Goal: Information Seeking & Learning: Check status

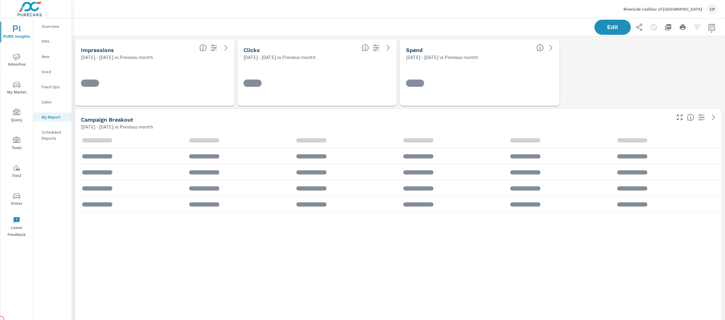
scroll to position [1335, 659]
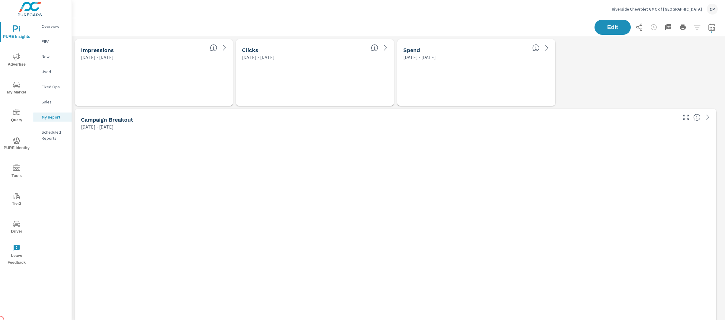
scroll to position [2238, 659]
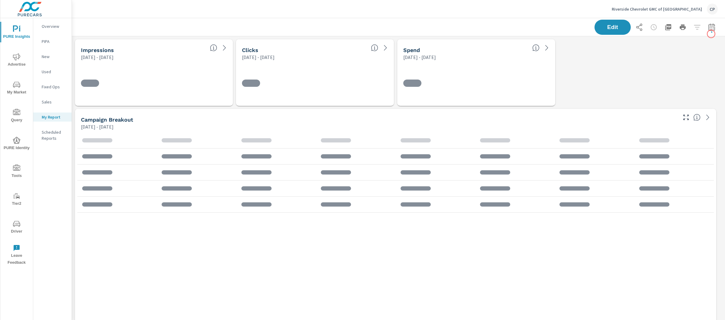
click at [709, 28] on icon "button" at bounding box center [711, 27] width 7 height 7
click at [655, 50] on select "Custom [DATE] Last week Last 7 days Last 14 days Last 30 days Last 45 days Last…" at bounding box center [657, 52] width 65 height 12
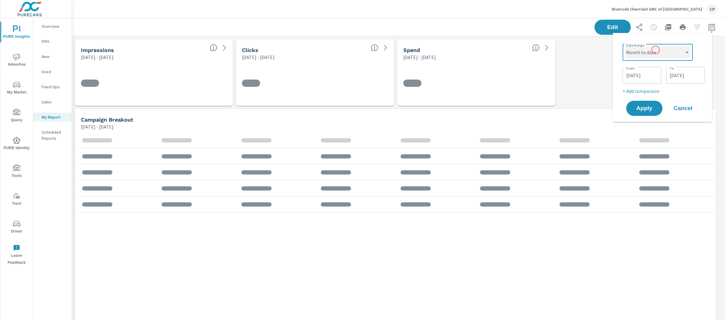
click at [625, 46] on select "Custom [DATE] Last week Last 7 days Last 14 days Last 30 days Last 45 days Last…" at bounding box center [657, 52] width 65 height 12
select select "Month to date"
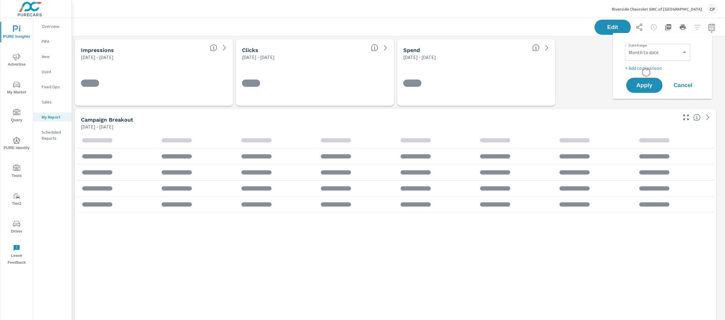
click at [646, 72] on div "Date Range Custom Yesterday Last week Last 7 days Last 14 days Last 30 days Las…" at bounding box center [662, 66] width 85 height 56
click at [646, 70] on p "+ Add comparison" at bounding box center [663, 67] width 77 height 7
click at [646, 70] on div "Custom Previous period Previous month Previous year ​" at bounding box center [657, 78] width 65 height 17
click at [647, 76] on select "Custom Previous period Previous month Previous year" at bounding box center [657, 79] width 60 height 12
click at [627, 73] on select "Custom Previous period Previous month Previous year" at bounding box center [657, 79] width 60 height 12
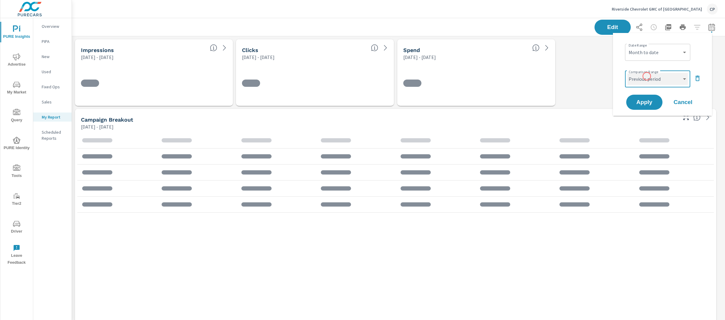
select select "Previous month"
click at [646, 101] on span "Apply" at bounding box center [644, 102] width 25 height 6
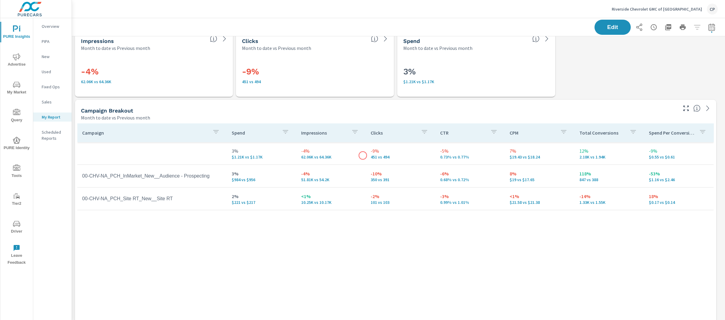
scroll to position [10, 0]
click at [710, 24] on button "button" at bounding box center [712, 27] width 12 height 12
select select "Month to date"
select select "Previous month"
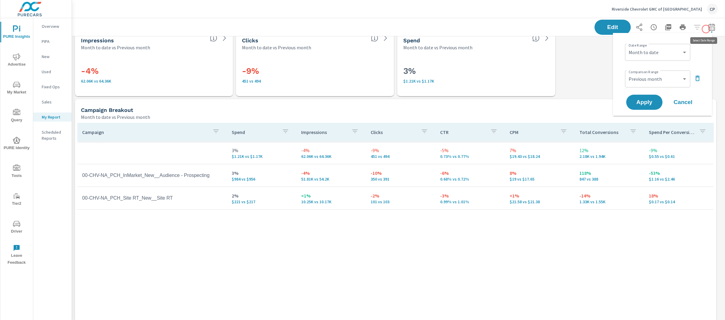
scroll to position [2238, 659]
click at [677, 50] on select "Custom [DATE] Last week Last 7 days Last 14 days Last 30 days Last 45 days Last…" at bounding box center [657, 52] width 60 height 12
click at [627, 46] on select "Custom [DATE] Last week Last 7 days Last 14 days Last 30 days Last 45 days Last…" at bounding box center [657, 52] width 60 height 12
select select "Last 14 days"
click at [663, 81] on select "Custom Previous period Previous month Previous year" at bounding box center [657, 79] width 60 height 12
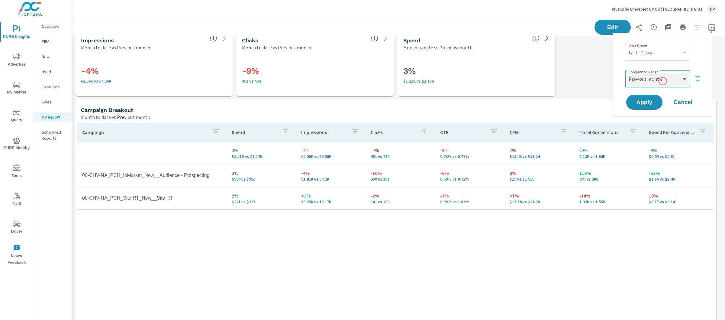
click at [627, 73] on select "Custom Previous period Previous month Previous year" at bounding box center [657, 79] width 60 height 12
select select "Previous period"
click at [655, 114] on div "Date Range Custom Yesterday Last week Last 7 days Last 14 days Last 30 days Las…" at bounding box center [662, 74] width 99 height 83
click at [654, 108] on button "Apply" at bounding box center [644, 102] width 37 height 16
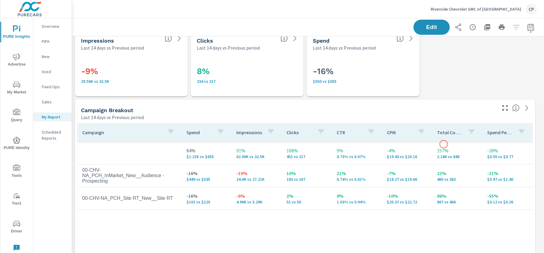
scroll to position [11, 0]
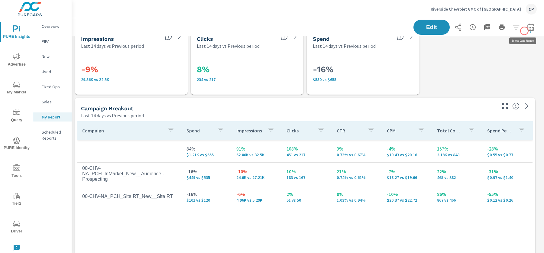
click at [528, 26] on icon "button" at bounding box center [530, 26] width 6 height 7
select select "Last 14 days"
select select "Previous period"
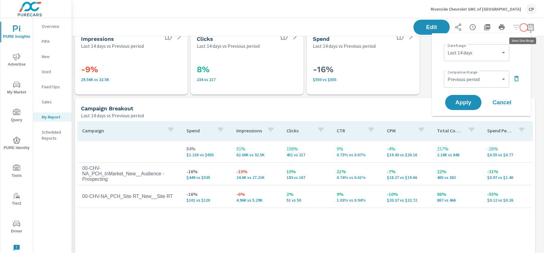
scroll to position [2238, 478]
click at [476, 48] on select "Custom [DATE] Last week Last 7 days Last 14 days Last 30 days Last 45 days Last…" at bounding box center [476, 53] width 60 height 12
click at [446, 47] on select "Custom [DATE] Last week Last 7 days Last 14 days Last 30 days Last 45 days Last…" at bounding box center [476, 53] width 60 height 12
select select "custom"
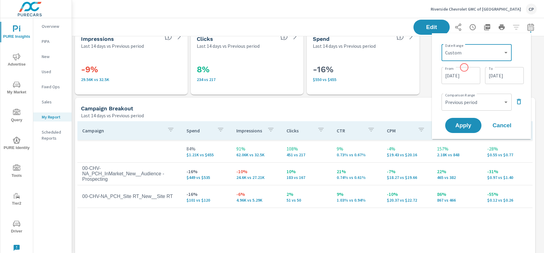
click at [464, 67] on div "09/15/2025 From" at bounding box center [460, 75] width 39 height 17
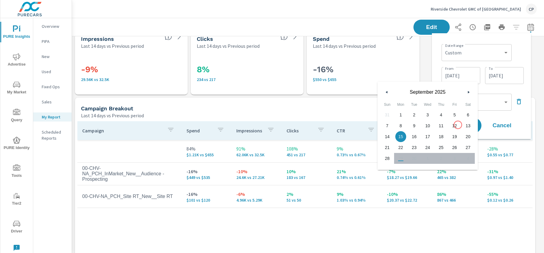
click at [458, 125] on span "12" at bounding box center [455, 126] width 14 height 8
type input "[DATE]"
click at [513, 85] on div "Date Range Custom Yesterday Last week Last 7 days Last 14 days Last 30 days Las…" at bounding box center [480, 86] width 89 height 96
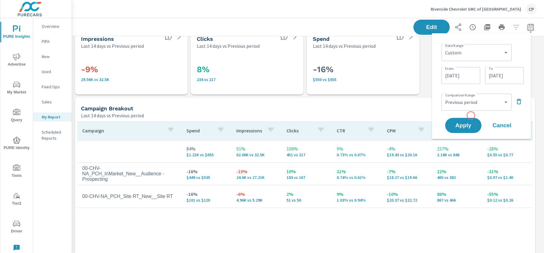
click at [468, 117] on div "Apply Cancel" at bounding box center [482, 126] width 77 height 18
click at [464, 121] on button "Apply" at bounding box center [462, 126] width 37 height 16
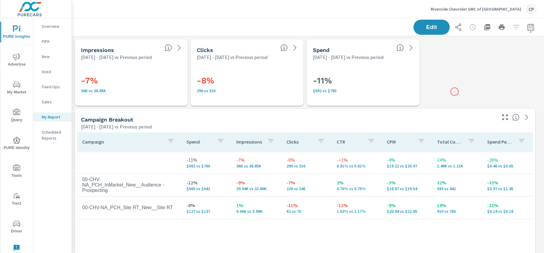
scroll to position [2238, 478]
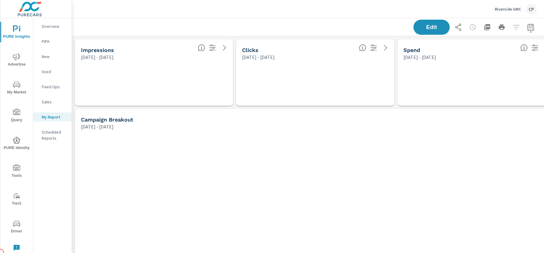
scroll to position [2308, 478]
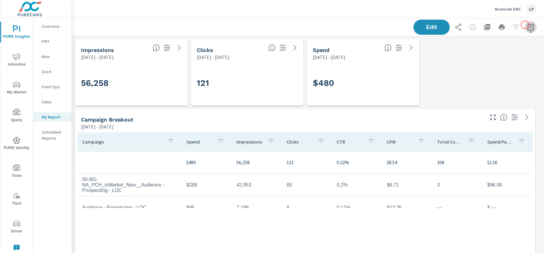
click at [527, 25] on icon "button" at bounding box center [530, 27] width 7 height 7
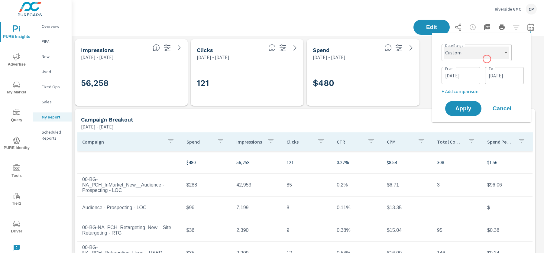
click at [477, 58] on select "Custom [DATE] Last week Last 7 days Last 14 days Last 30 days Last 45 days Last…" at bounding box center [476, 53] width 65 height 12
click at [444, 47] on select "Custom [DATE] Last week Last 7 days Last 14 days Last 30 days Last 45 days Last…" at bounding box center [476, 53] width 65 height 12
click at [482, 51] on select "Custom [DATE] Last week Last 7 days Last 14 days Last 30 days Last 45 days Last…" at bounding box center [476, 53] width 65 height 12
click at [444, 47] on select "Custom [DATE] Last week Last 7 days Last 14 days Last 30 days Last 45 days Last…" at bounding box center [476, 53] width 65 height 12
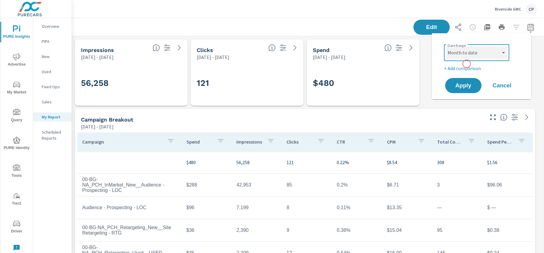
click at [462, 52] on select "Custom [DATE] Last week Last 7 days Last 14 days Last 30 days Last 45 days Last…" at bounding box center [476, 53] width 60 height 12
click at [446, 47] on select "Custom [DATE] Last week Last 7 days Last 14 days Last 30 days Last 45 days Last…" at bounding box center [476, 53] width 60 height 12
select select "custom"
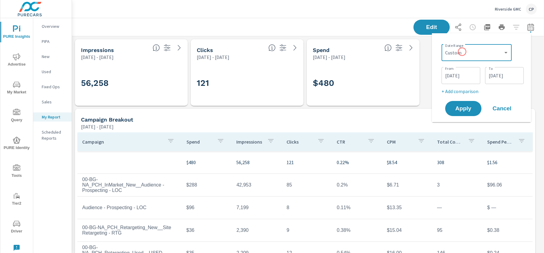
click at [467, 73] on input "[DATE]" at bounding box center [461, 75] width 34 height 12
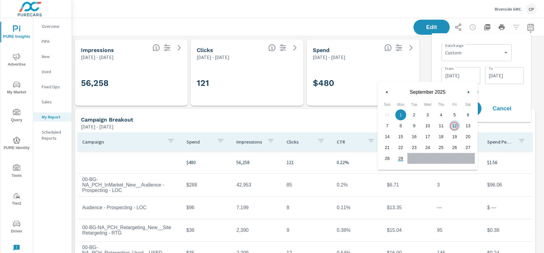
click at [454, 126] on span "12" at bounding box center [455, 126] width 14 height 8
type input "[DATE]"
click at [514, 96] on div "Date Range Custom [DATE] Last week Last 7 days Last 14 days Last 30 days Last 4…" at bounding box center [480, 77] width 89 height 79
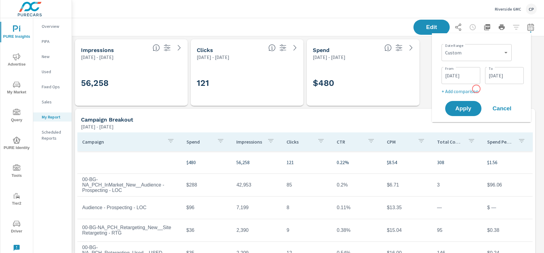
click at [468, 91] on p "+ Add comparison" at bounding box center [482, 91] width 82 height 7
select select "Previous period"
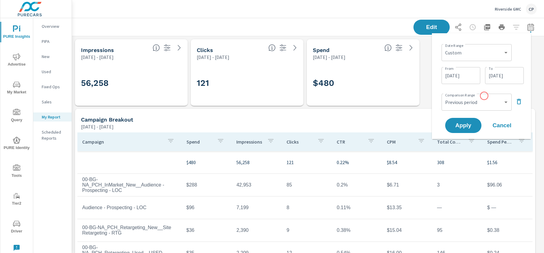
click at [484, 96] on div "Custom Previous period Previous month Previous year ​" at bounding box center [476, 102] width 70 height 17
click at [523, 88] on div "Date Range Custom [DATE] Last week Last 7 days Last 14 days Last 30 days Last 4…" at bounding box center [480, 86] width 89 height 96
click at [471, 116] on div "Date Range Custom [DATE] Last week Last 7 days Last 14 days Last 30 days Last 4…" at bounding box center [480, 86] width 89 height 96
click at [471, 117] on div "Apply Cancel" at bounding box center [482, 126] width 77 height 18
click at [471, 121] on button "Apply" at bounding box center [462, 126] width 37 height 16
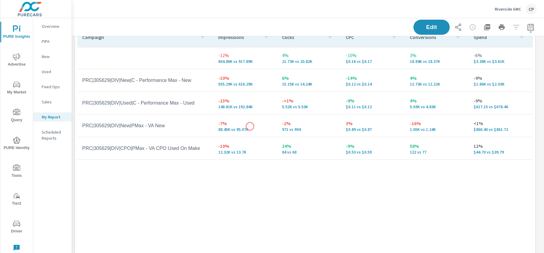
scroll to position [708, 0]
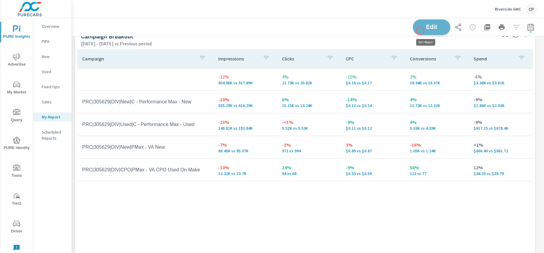
click at [420, 31] on button "Edit" at bounding box center [431, 27] width 37 height 16
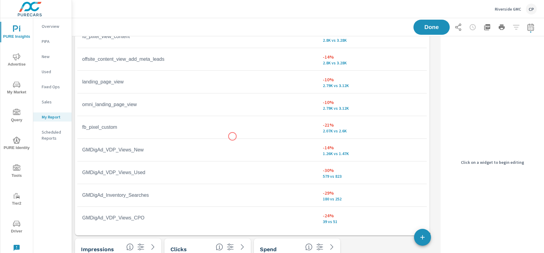
scroll to position [1542, 0]
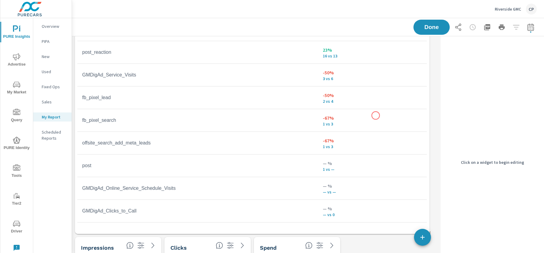
scroll to position [1452, 0]
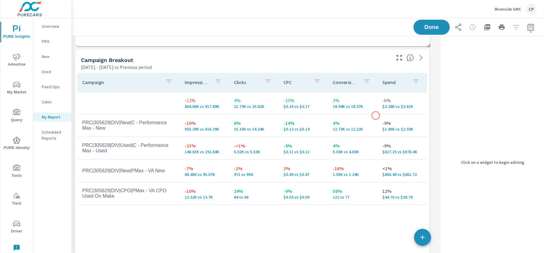
scroll to position [727, 0]
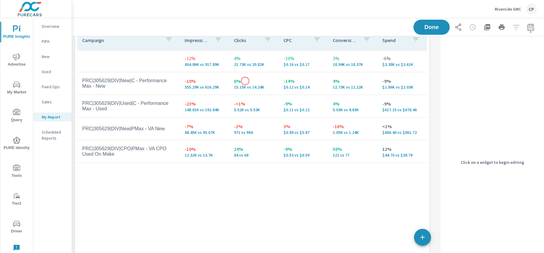
click at [245, 81] on p "6%" at bounding box center [254, 80] width 40 height 7
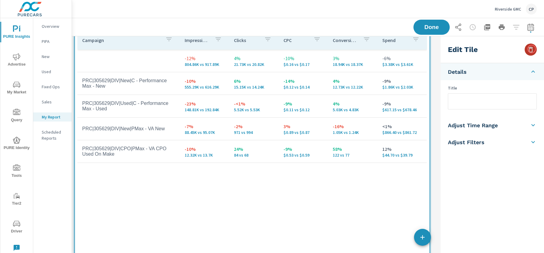
click at [531, 49] on icon "button" at bounding box center [530, 49] width 7 height 7
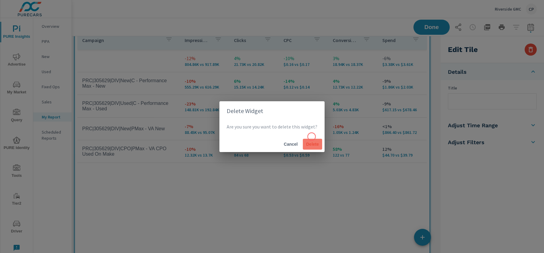
click at [310, 140] on button "Delete" at bounding box center [312, 144] width 19 height 11
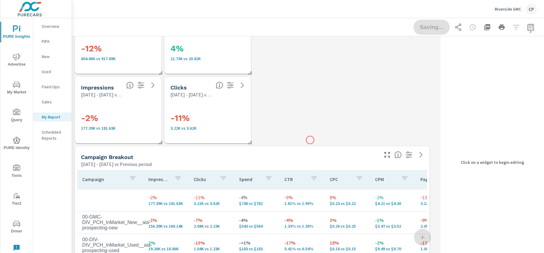
scroll to position [0, 0]
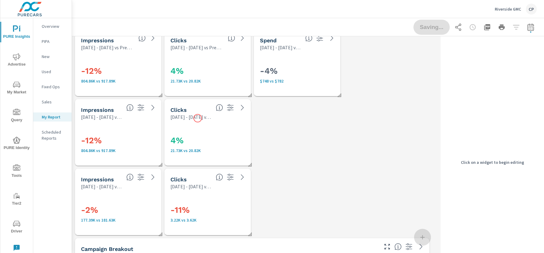
click at [124, 117] on div "Impressions [DATE] - [DATE] vs Previous period" at bounding box center [118, 109] width 86 height 21
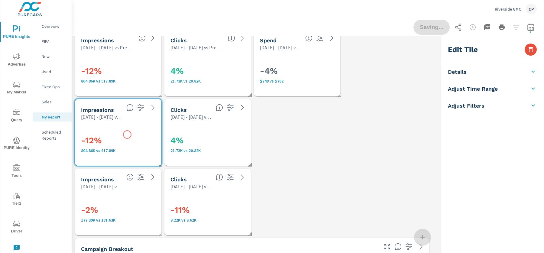
click at [127, 134] on div "-12% 804.86K vs 917.89K" at bounding box center [121, 143] width 80 height 20
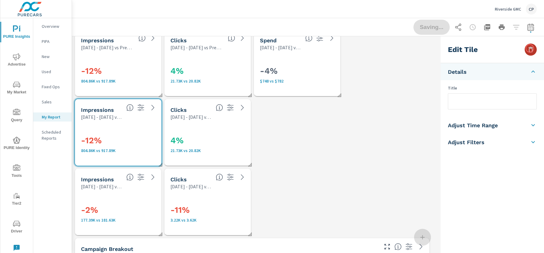
click at [530, 48] on icon "button" at bounding box center [530, 49] width 4 height 5
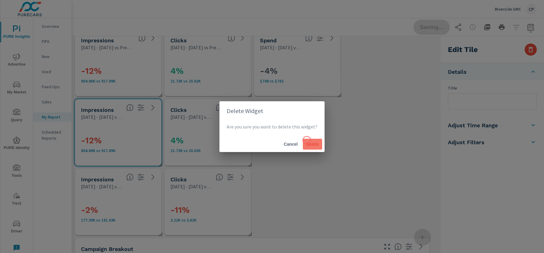
click at [306, 140] on button "Delete" at bounding box center [312, 144] width 19 height 11
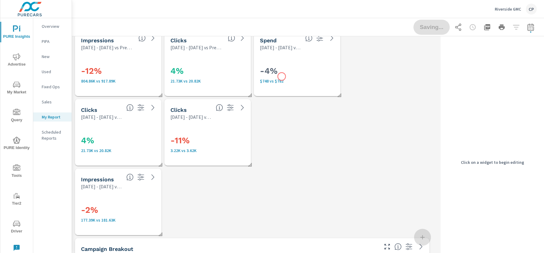
click at [282, 76] on div "-4% $748 vs $782" at bounding box center [300, 73] width 80 height 20
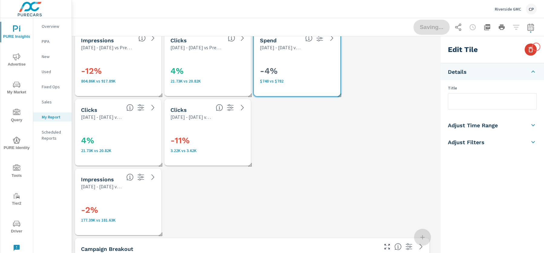
click at [530, 49] on icon "button" at bounding box center [530, 49] width 7 height 7
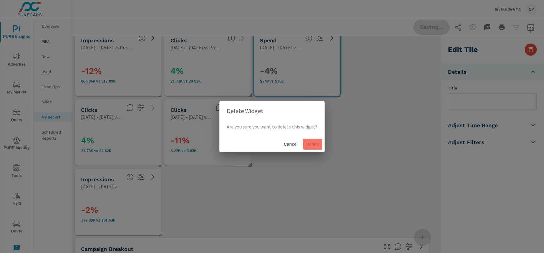
click at [311, 140] on button "Delete" at bounding box center [312, 144] width 19 height 11
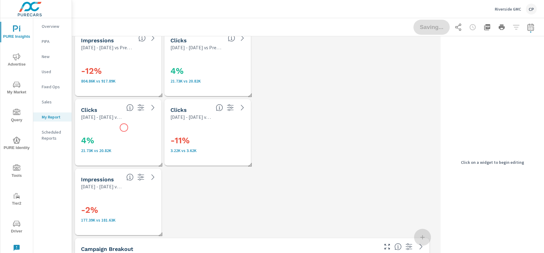
click at [94, 147] on div "4% 21.73K vs 20.82K" at bounding box center [121, 143] width 80 height 20
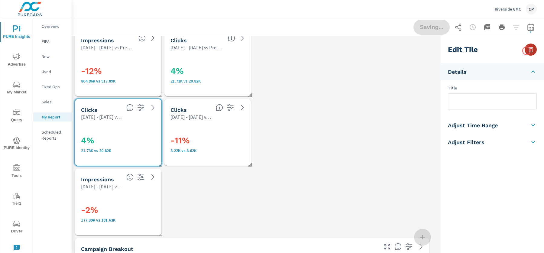
click at [526, 51] on button "button" at bounding box center [530, 49] width 12 height 12
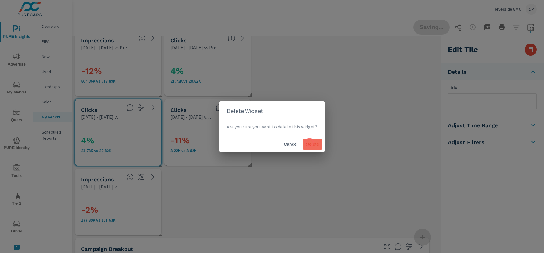
click at [309, 142] on span "Delete" at bounding box center [312, 143] width 14 height 5
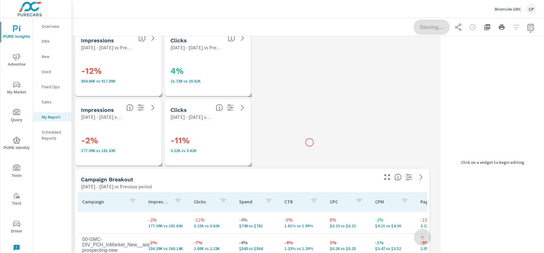
scroll to position [1960, 372]
click at [201, 66] on h3 "4%" at bounding box center [210, 71] width 80 height 10
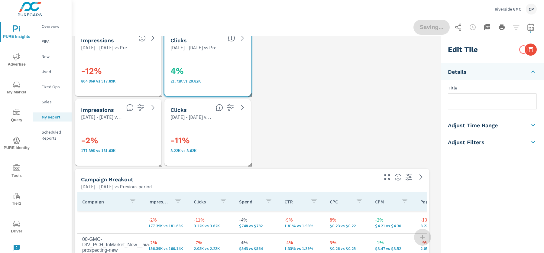
click at [524, 50] on div "Edit Tile" at bounding box center [491, 49] width 103 height 27
click at [530, 50] on icon "button" at bounding box center [530, 49] width 7 height 7
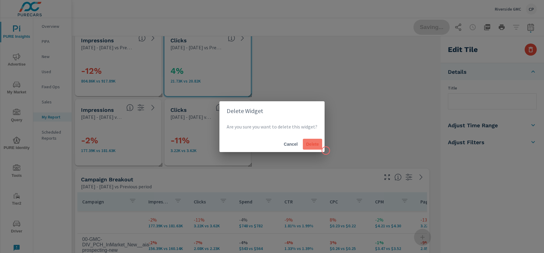
click at [309, 147] on button "Delete" at bounding box center [312, 144] width 19 height 11
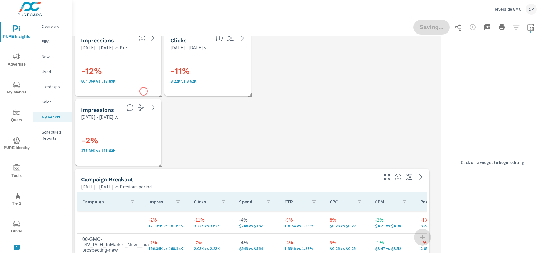
click at [143, 91] on div "-12% 804.86K vs 917.89K" at bounding box center [118, 73] width 82 height 40
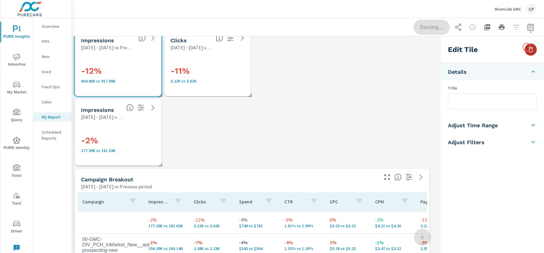
click at [527, 47] on icon "button" at bounding box center [530, 49] width 7 height 7
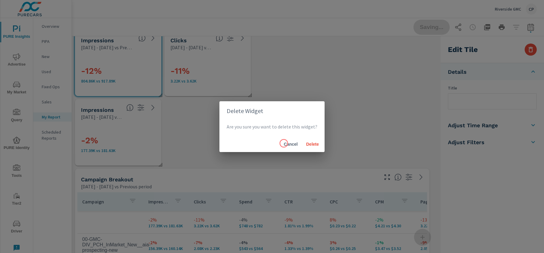
click at [284, 143] on span "Cancel" at bounding box center [290, 143] width 14 height 5
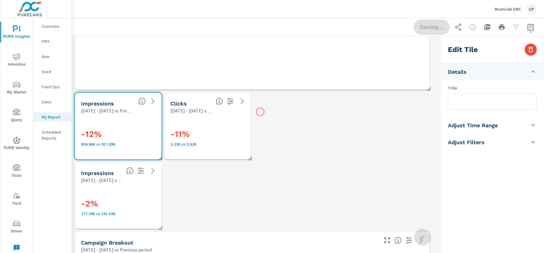
scroll to position [553, 0]
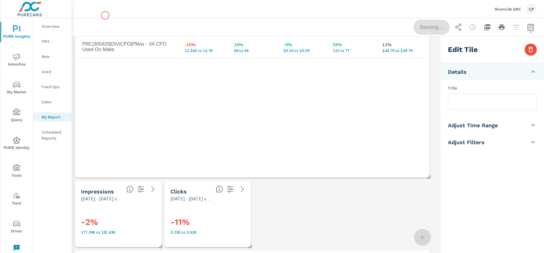
drag, startPoint x: 130, startPoint y: 104, endPoint x: 105, endPoint y: 15, distance: 91.9
click at [105, 15] on div "Riverside GMC CP PURE Insights Report Riverside GMC Report date range: [DATE] -…" at bounding box center [308, 126] width 472 height 253
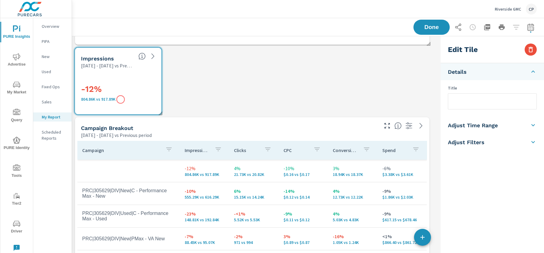
scroll to position [333, 0]
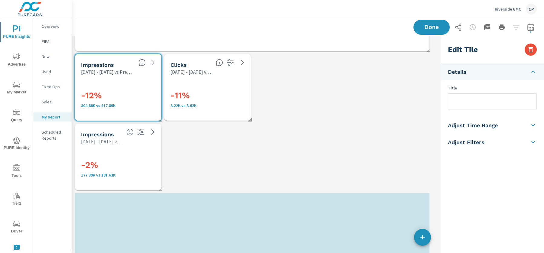
drag, startPoint x: 115, startPoint y: 140, endPoint x: 106, endPoint y: 284, distance: 144.7
click at [106, 253] on html "PURE Insights Advertise My Market Query PURE Identity Tools Tier2 Driver Leave …" at bounding box center [272, 126] width 544 height 253
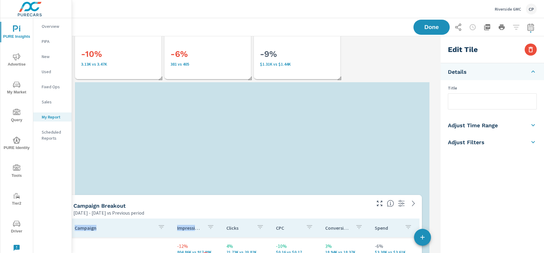
scroll to position [1072, 0]
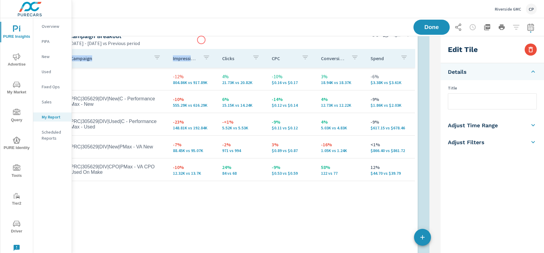
drag, startPoint x: 213, startPoint y: 61, endPoint x: 201, endPoint y: 41, distance: 23.7
click at [201, 41] on div "[DATE] - [DATE] vs Previous period" at bounding box center [217, 43] width 296 height 7
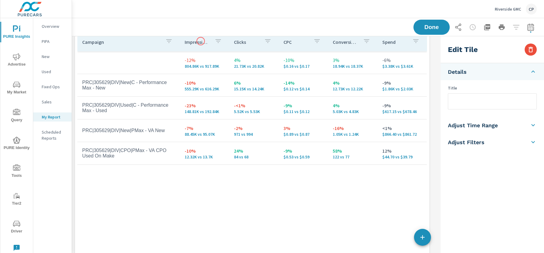
type input "lastYear"
checkbox input "true"
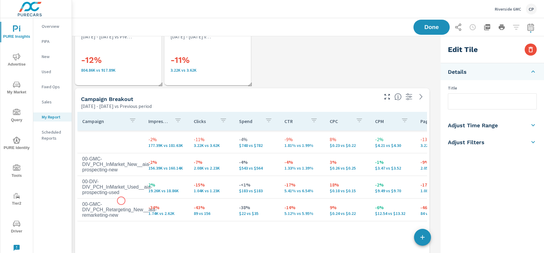
scroll to position [418, 0]
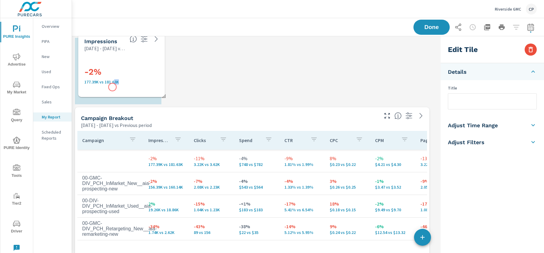
drag, startPoint x: 97, startPoint y: 116, endPoint x: 112, endPoint y: 87, distance: 32.4
click at [112, 87] on div "-2% 177.39K vs 181.63K" at bounding box center [124, 74] width 80 height 33
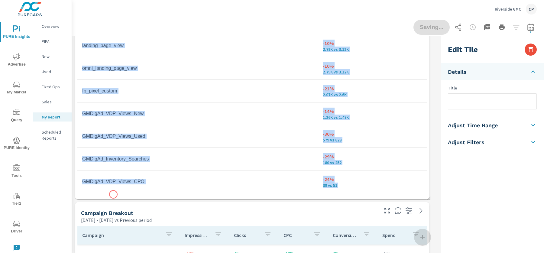
scroll to position [991, 0]
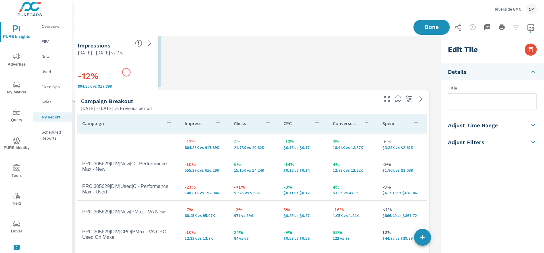
drag, startPoint x: 130, startPoint y: 83, endPoint x: 126, endPoint y: 72, distance: 11.1
click at [126, 72] on h3 "-12%" at bounding box center [118, 76] width 80 height 10
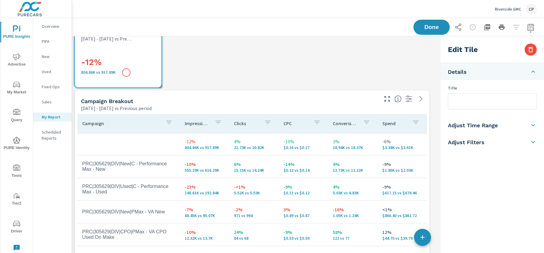
checkbox input "false"
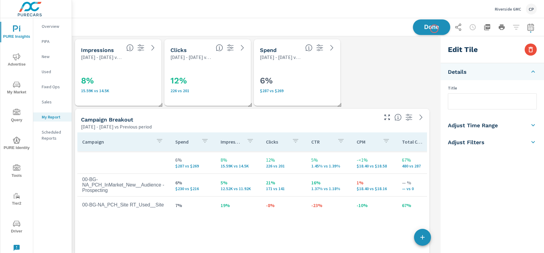
scroll to position [1960, 372]
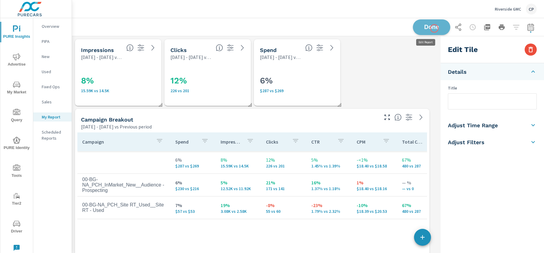
click at [434, 28] on span "Done" at bounding box center [431, 27] width 25 height 6
click at [405, 30] on div "Done" at bounding box center [307, 27] width 457 height 18
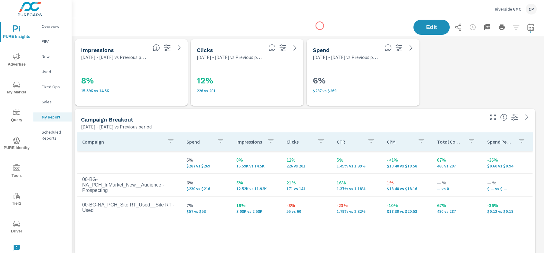
scroll to position [1960, 478]
